Goal: Information Seeking & Learning: Learn about a topic

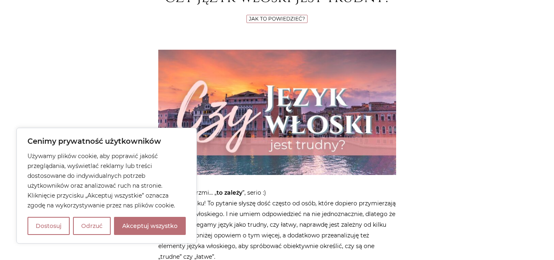
scroll to position [139, 0]
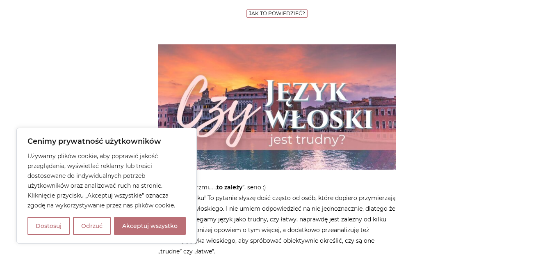
drag, startPoint x: 557, startPoint y: 18, endPoint x: 560, endPoint y: 29, distance: 11.0
click at [149, 224] on button "Akceptuj wszystko" at bounding box center [150, 226] width 72 height 18
checkbox input "true"
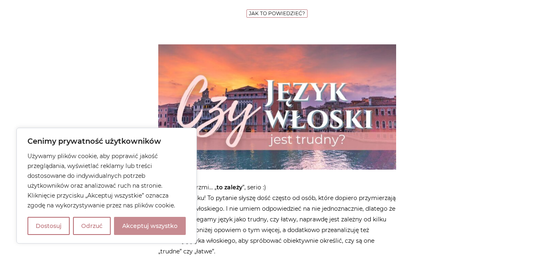
checkbox input "true"
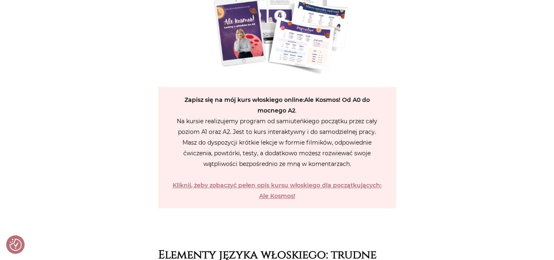
scroll to position [1195, 0]
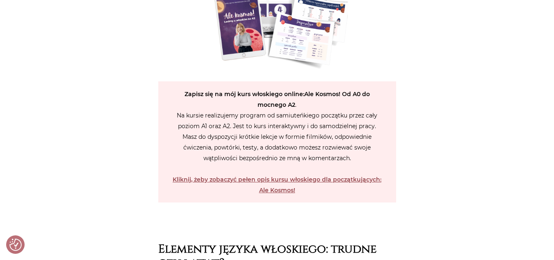
click at [329, 178] on strong "Kliknij, żeby zobaczyć pełen opis kursu włoskiego dla początkujących: Ale Kosmo…" at bounding box center [277, 185] width 209 height 18
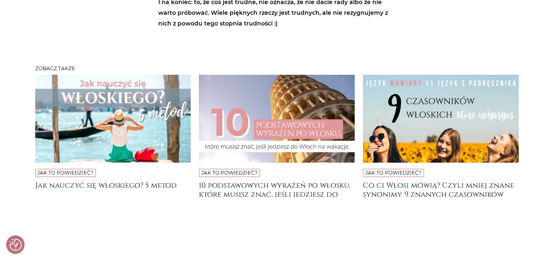
scroll to position [2856, 0]
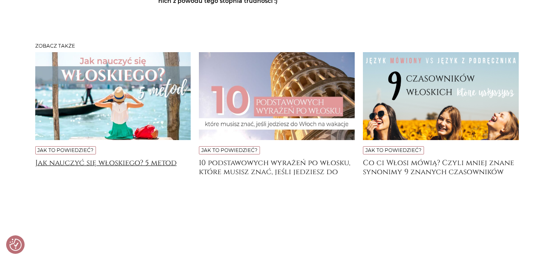
click at [116, 158] on h4 "Jak nauczyć się włoskiego? 5 metod" at bounding box center [113, 166] width 156 height 16
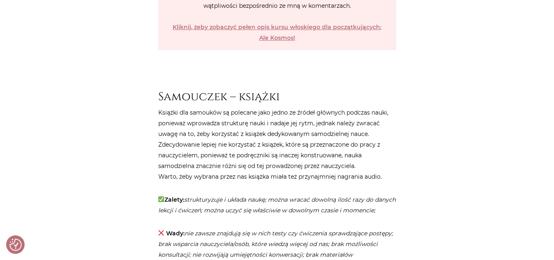
scroll to position [2107, 0]
